Goal: Transaction & Acquisition: Download file/media

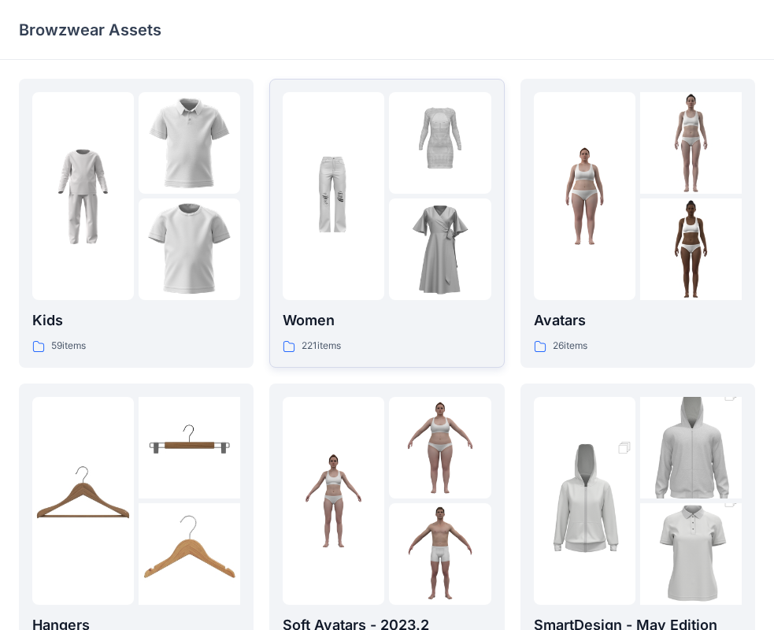
click at [418, 286] on img at bounding box center [440, 249] width 102 height 102
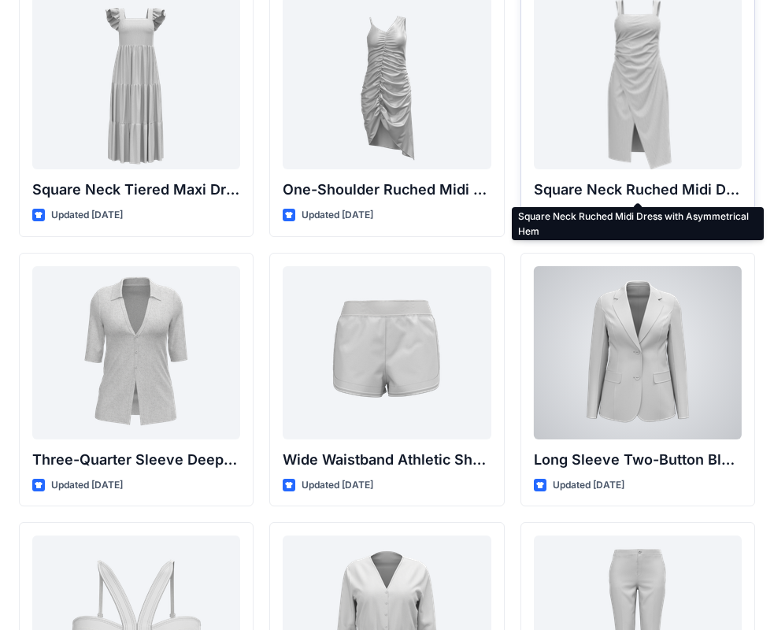
scroll to position [1180, 0]
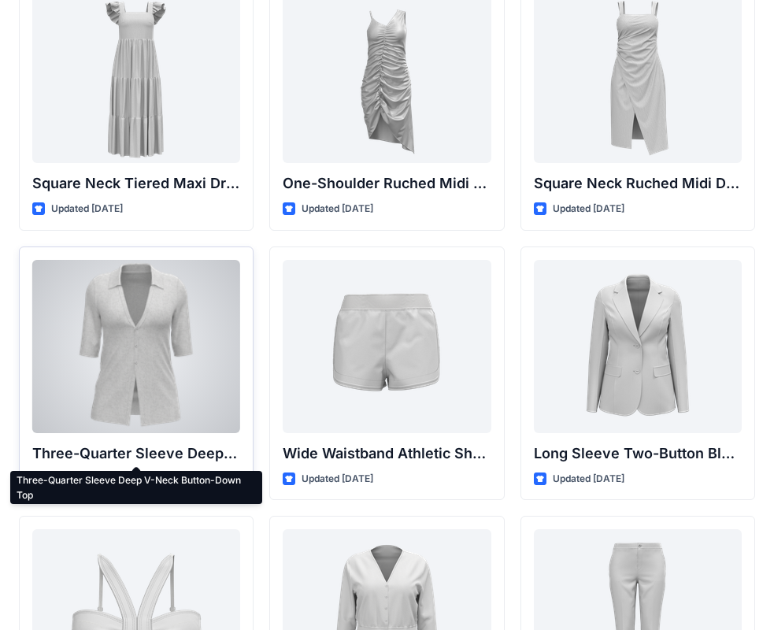
click at [177, 458] on p "Three-Quarter Sleeve Deep V-Neck Button-Down Top" at bounding box center [136, 453] width 208 height 22
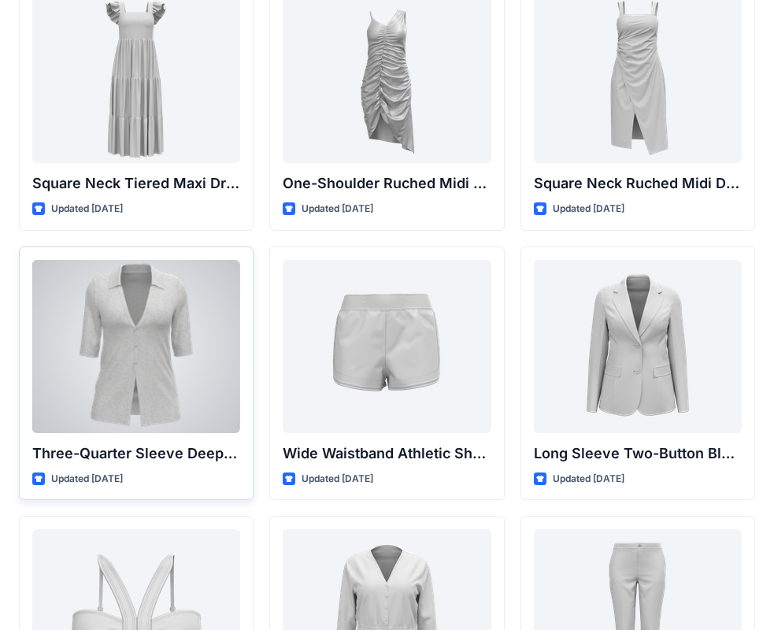
click at [204, 479] on div "Updated [DATE]" at bounding box center [136, 479] width 208 height 17
click at [220, 331] on div at bounding box center [136, 346] width 208 height 173
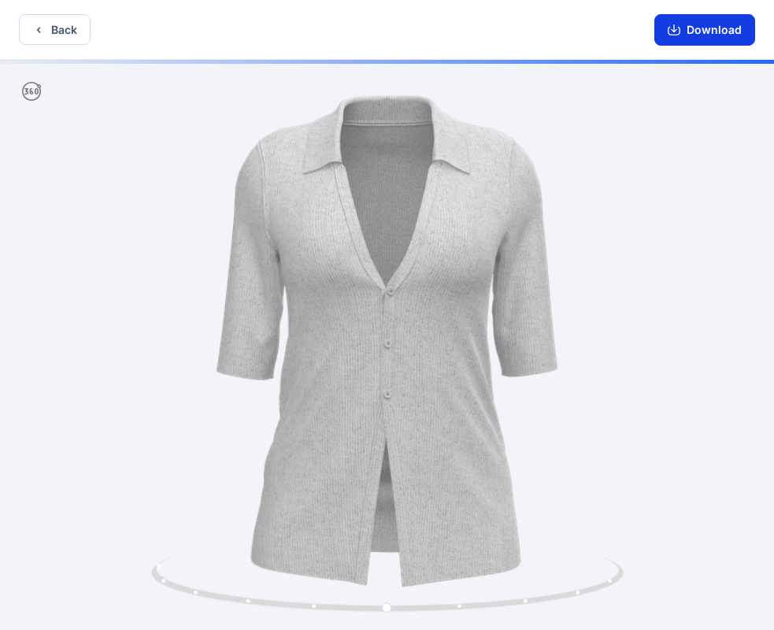
click at [688, 24] on button "Download" at bounding box center [704, 29] width 101 height 31
click at [49, 25] on button "Back" at bounding box center [55, 29] width 72 height 31
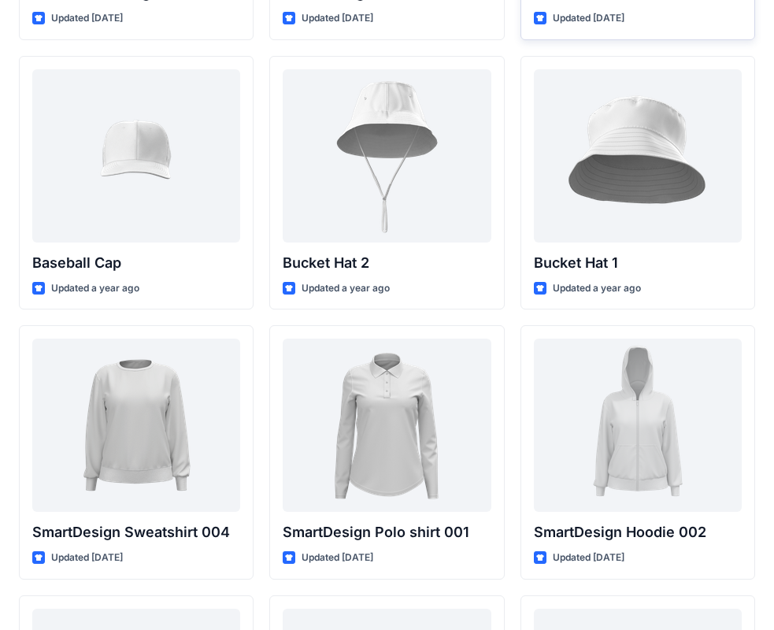
scroll to position [11764, 0]
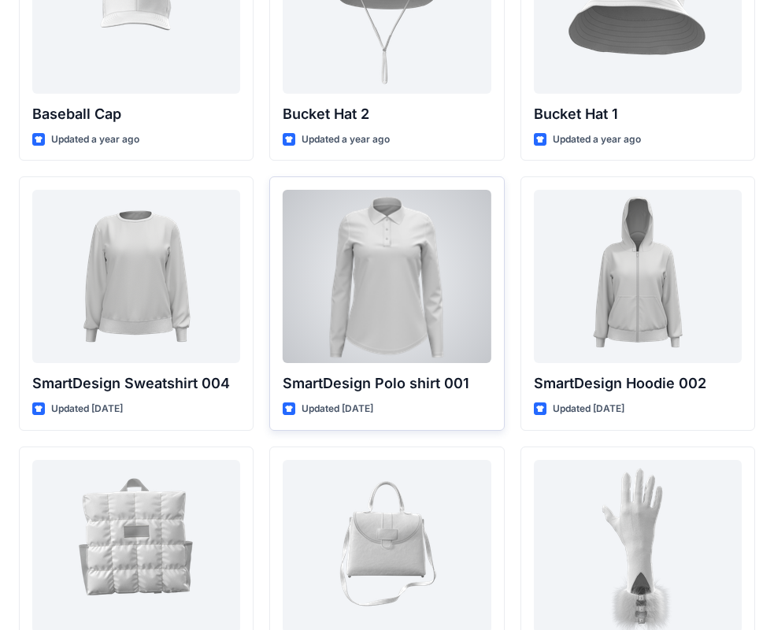
click at [423, 345] on div at bounding box center [387, 276] width 208 height 173
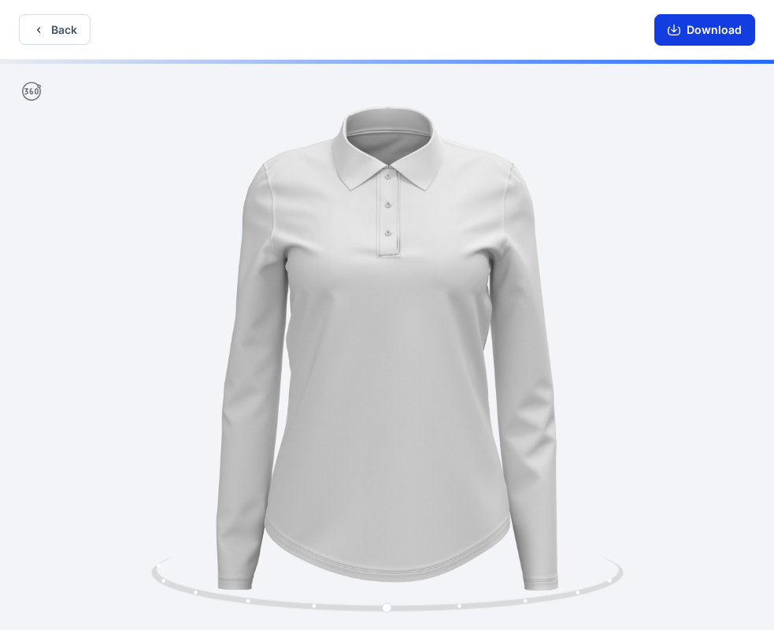
click at [689, 27] on button "Download" at bounding box center [704, 29] width 101 height 31
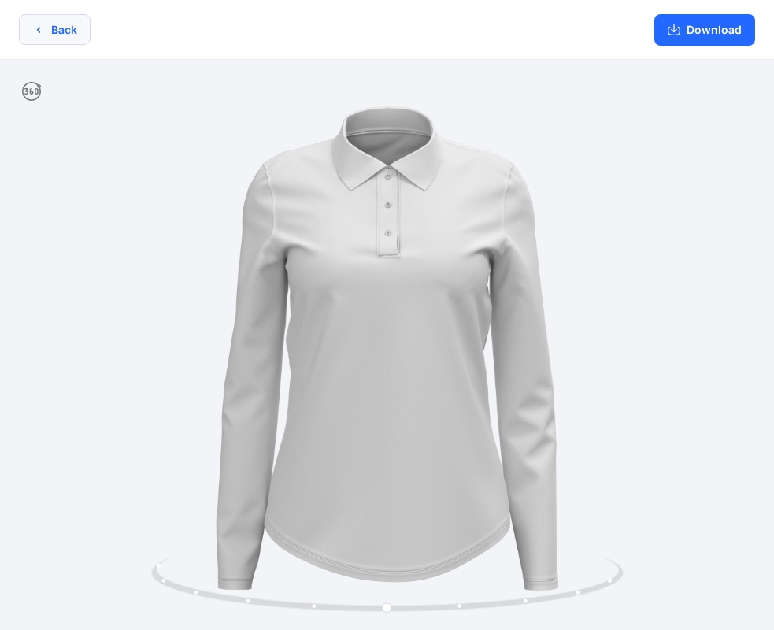
click at [62, 31] on button "Back" at bounding box center [55, 29] width 72 height 31
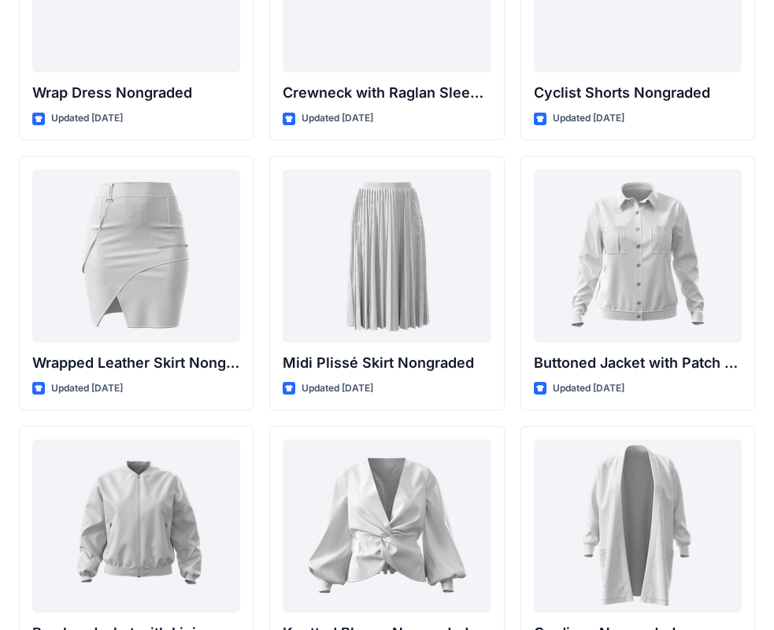
scroll to position [14393, 0]
